Goal: Information Seeking & Learning: Learn about a topic

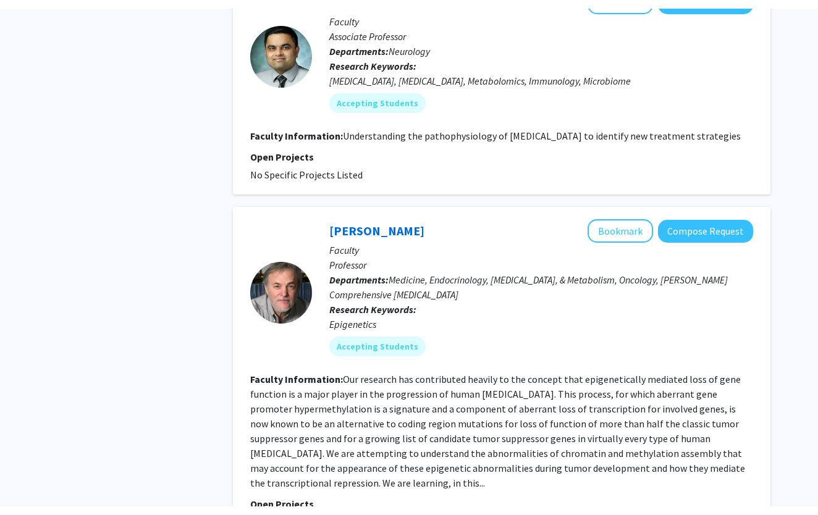
scroll to position [2743, 0]
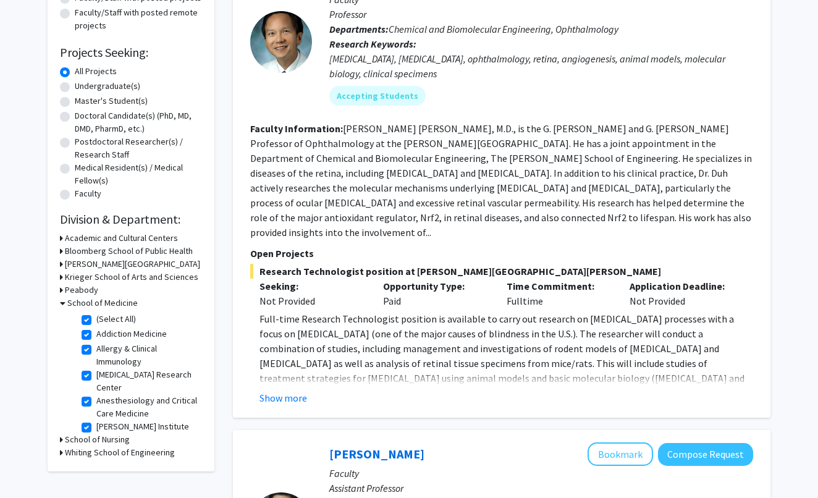
scroll to position [192, 0]
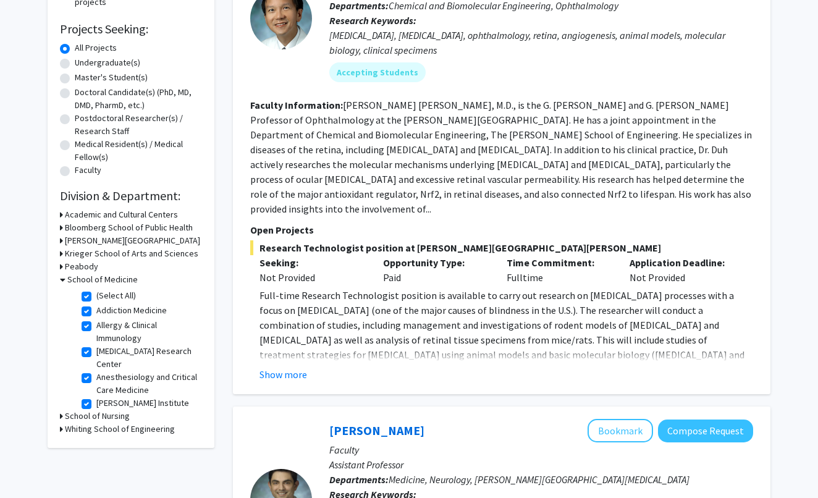
click at [59, 232] on div "Refine By Collaboration Status: Collaboration Status All Faculty/Staff Collabor…" at bounding box center [131, 161] width 167 height 574
click at [61, 227] on icon at bounding box center [61, 227] width 3 height 13
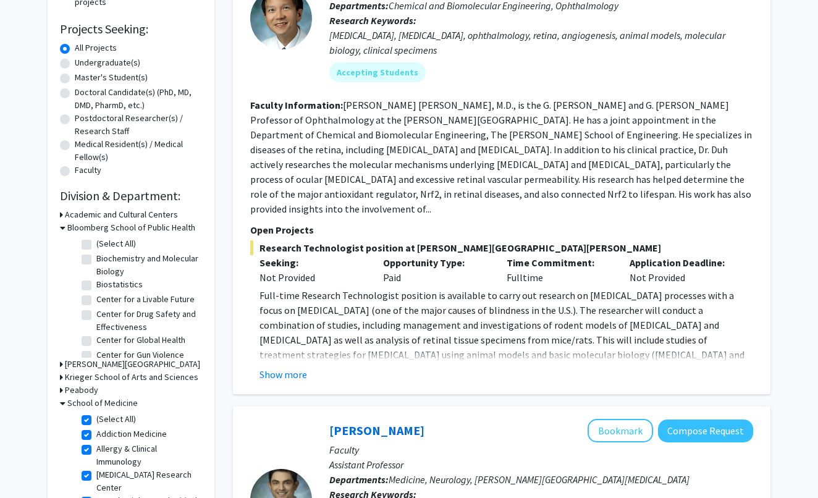
click at [96, 246] on label "(Select All)" at bounding box center [116, 243] width 40 height 13
click at [96, 245] on input "(Select All)" at bounding box center [100, 241] width 8 height 8
checkbox input "true"
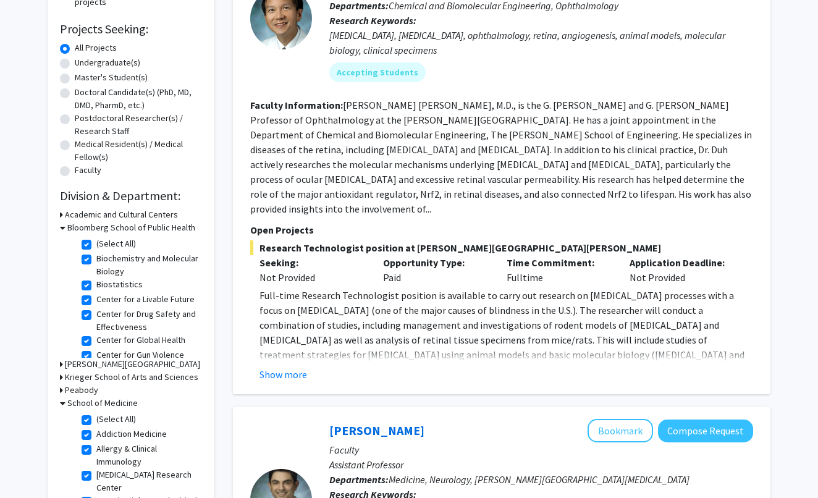
checkbox input "true"
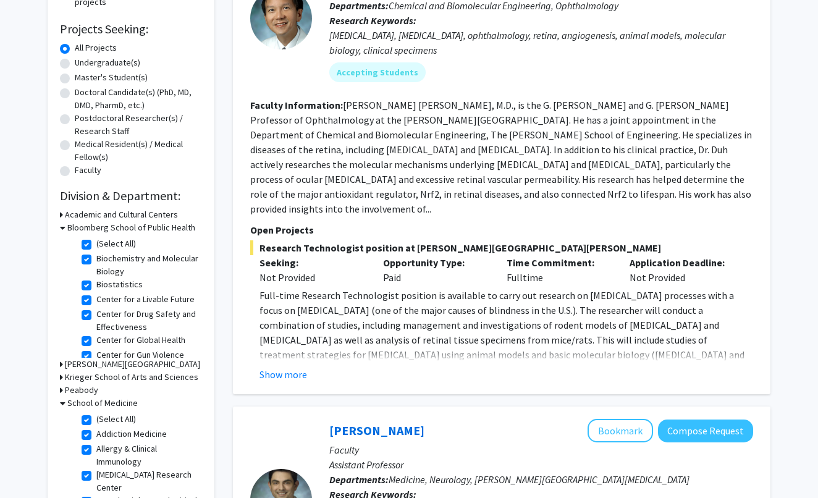
checkbox input "true"
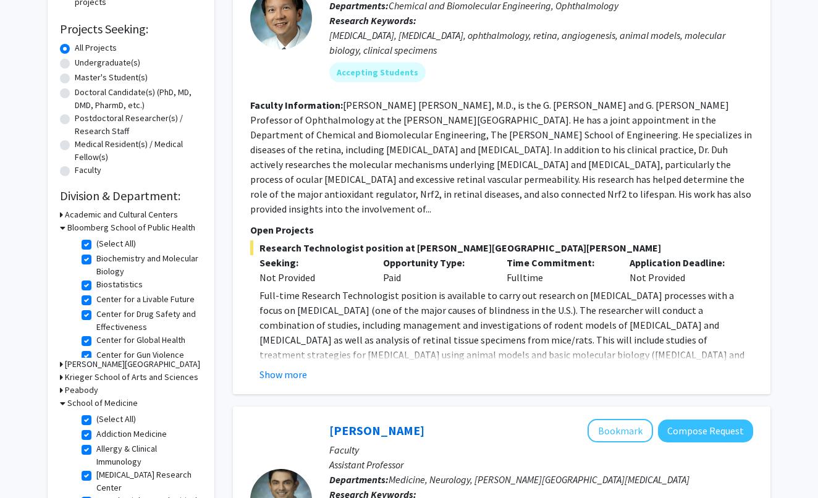
checkbox input "true"
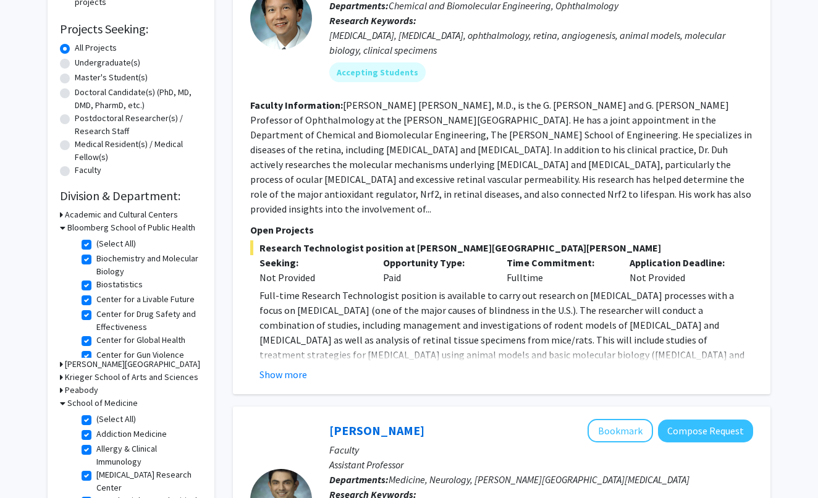
checkbox input "true"
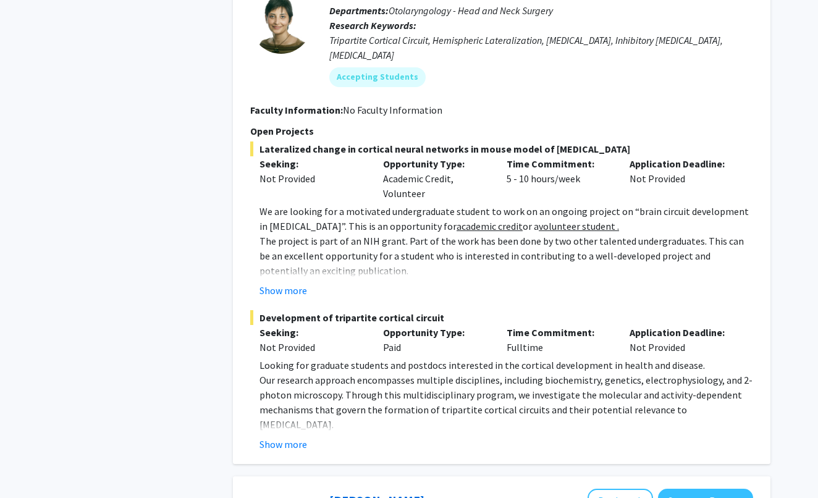
scroll to position [2356, 0]
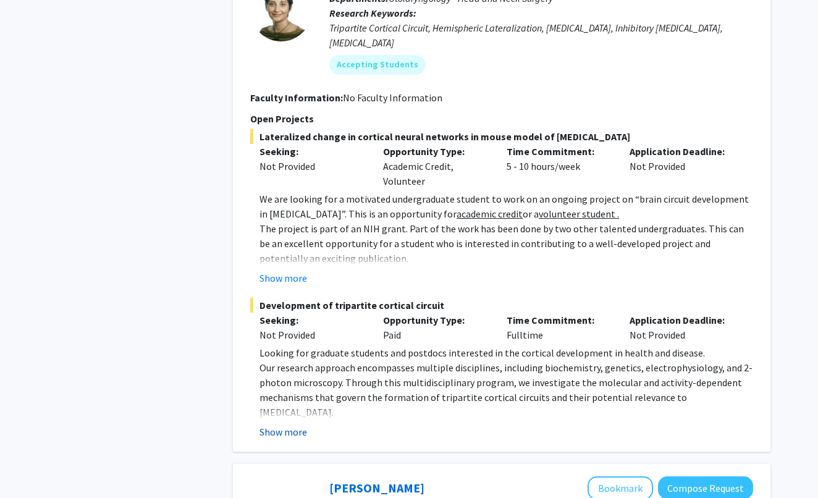
click at [280, 424] on button "Show more" at bounding box center [283, 431] width 48 height 15
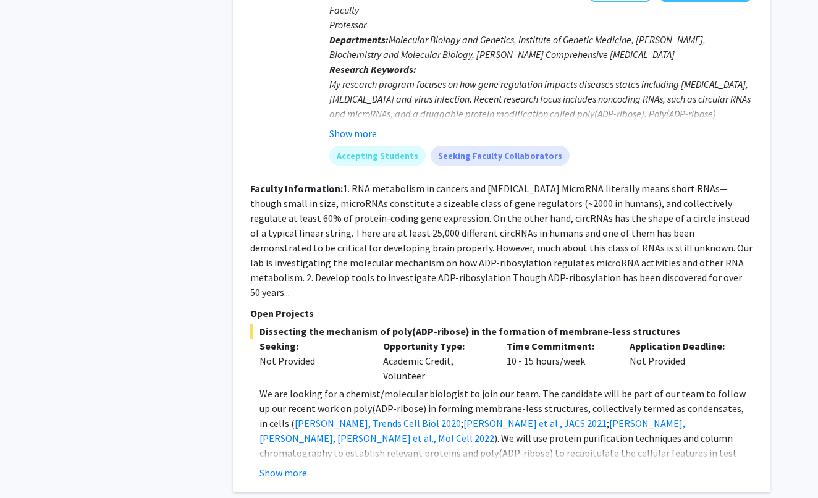
scroll to position [5541, 0]
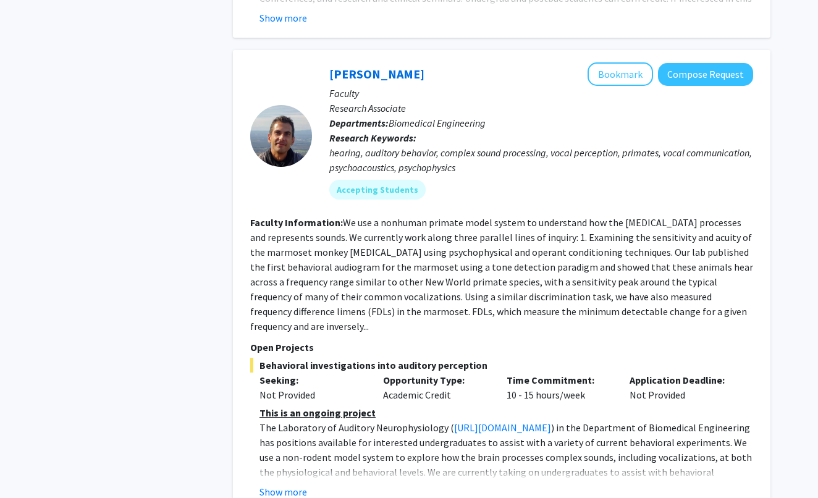
scroll to position [1411, 0]
